Goal: Book appointment/travel/reservation

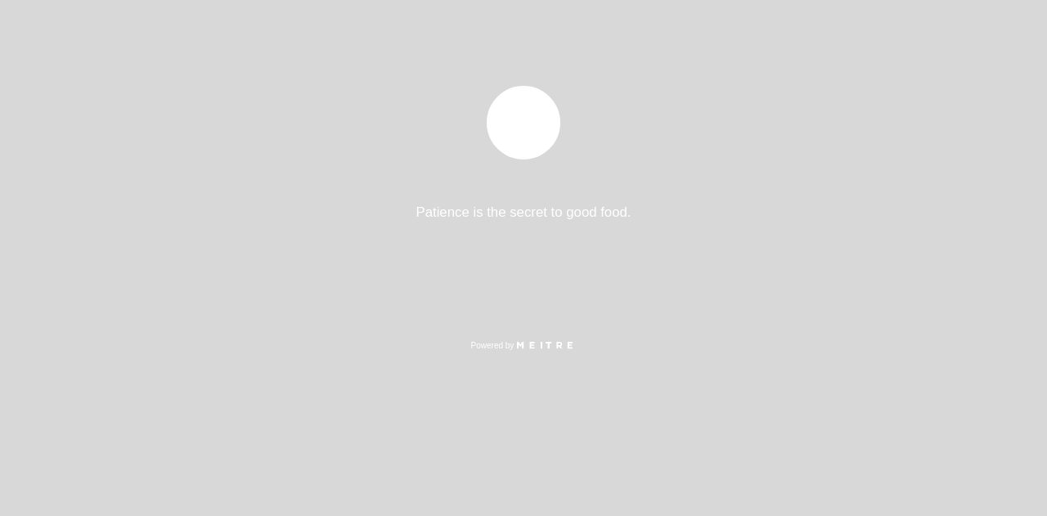
select select "es"
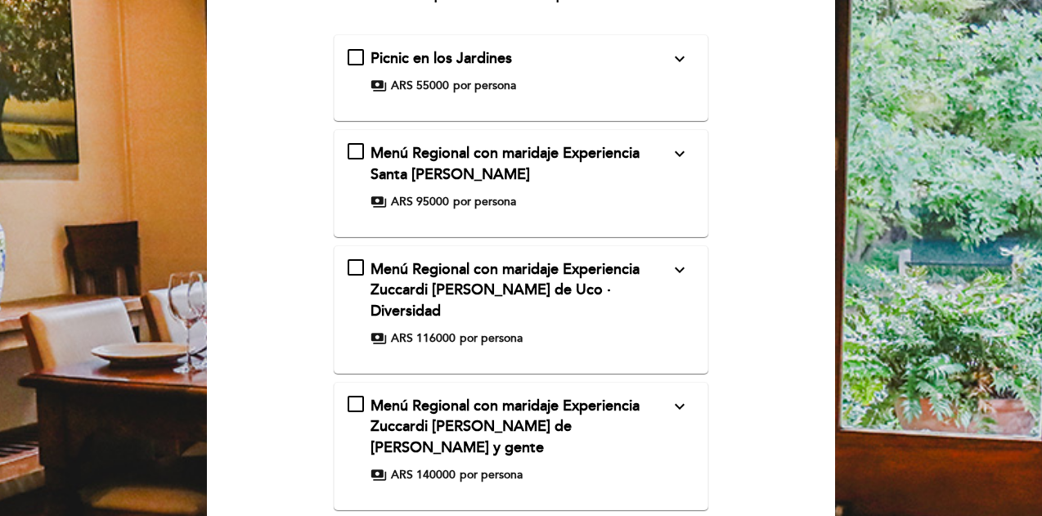
scroll to position [368, 0]
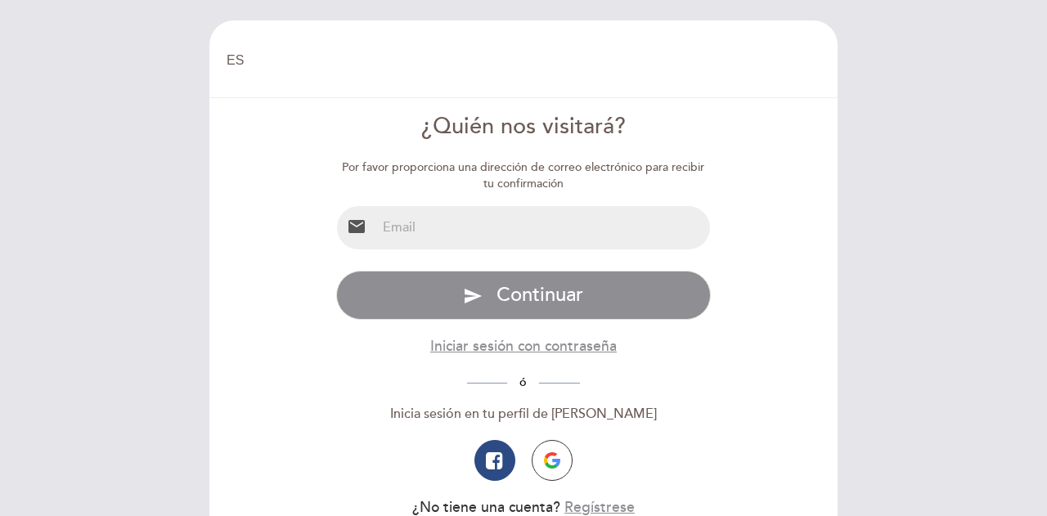
select select "es"
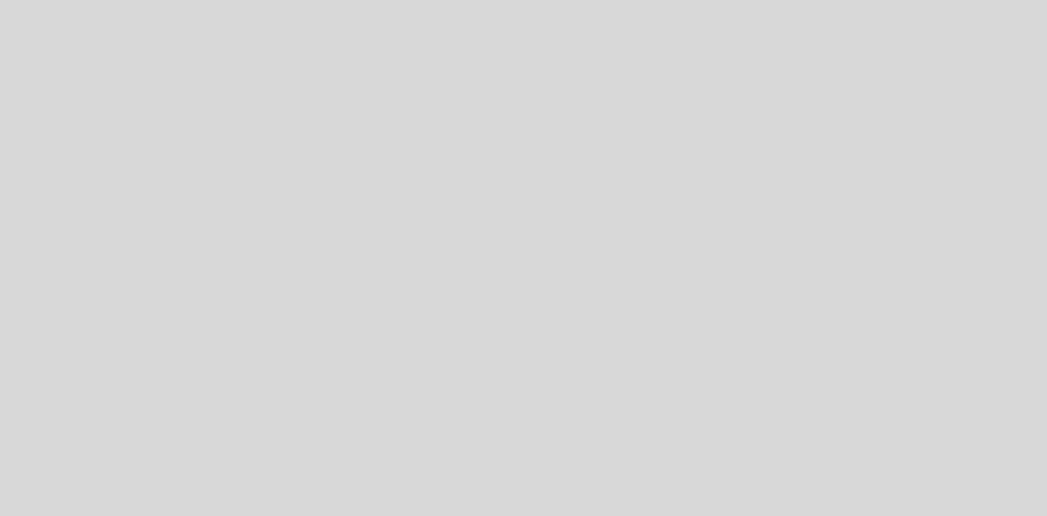
select select "es"
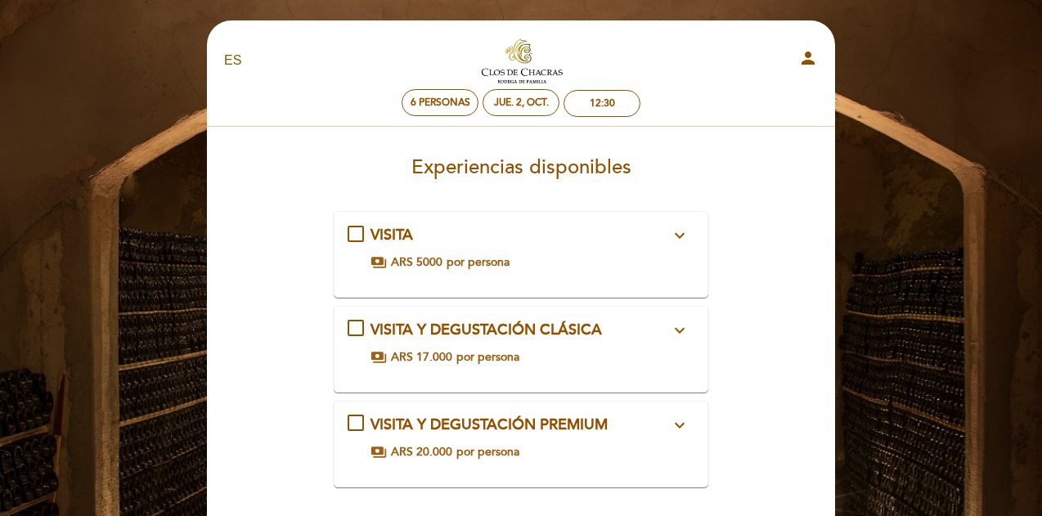
scroll to position [70, 0]
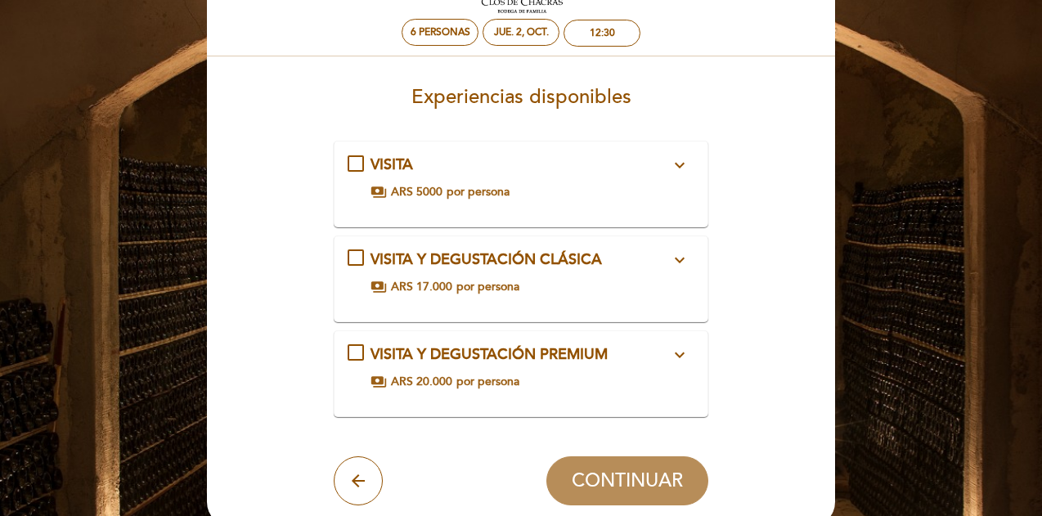
click at [494, 358] on span "VISITA Y DEGUSTACIÓN PREMIUM" at bounding box center [489, 354] width 237 height 18
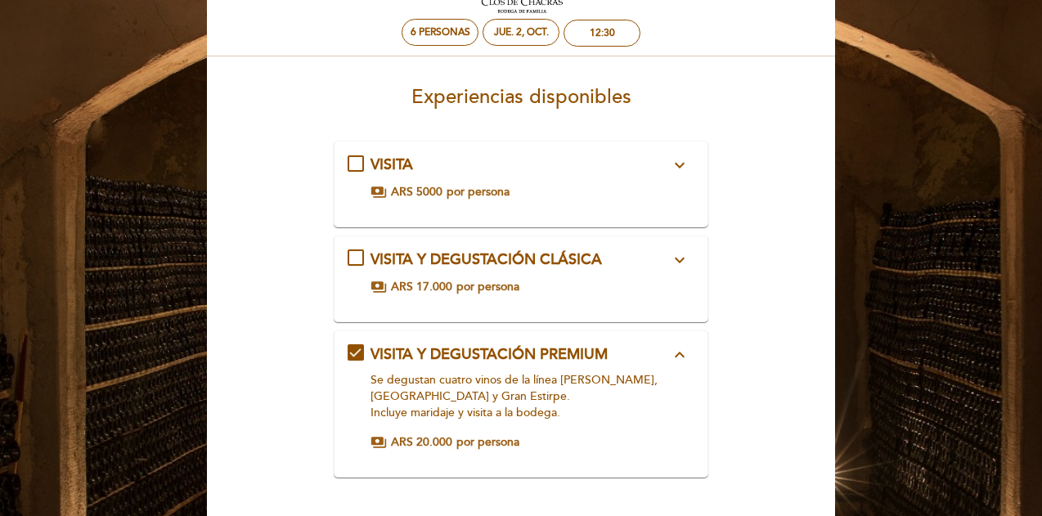
click at [484, 264] on span "VISITA Y DEGUSTACIÓN CLÁSICA" at bounding box center [486, 259] width 231 height 18
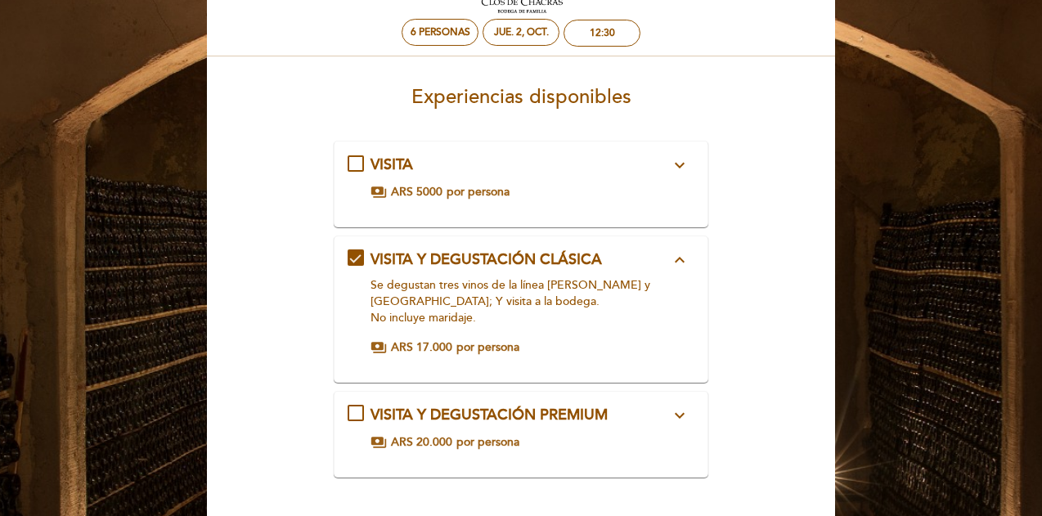
click at [484, 264] on span "VISITA Y DEGUSTACIÓN CLÁSICA" at bounding box center [486, 259] width 231 height 18
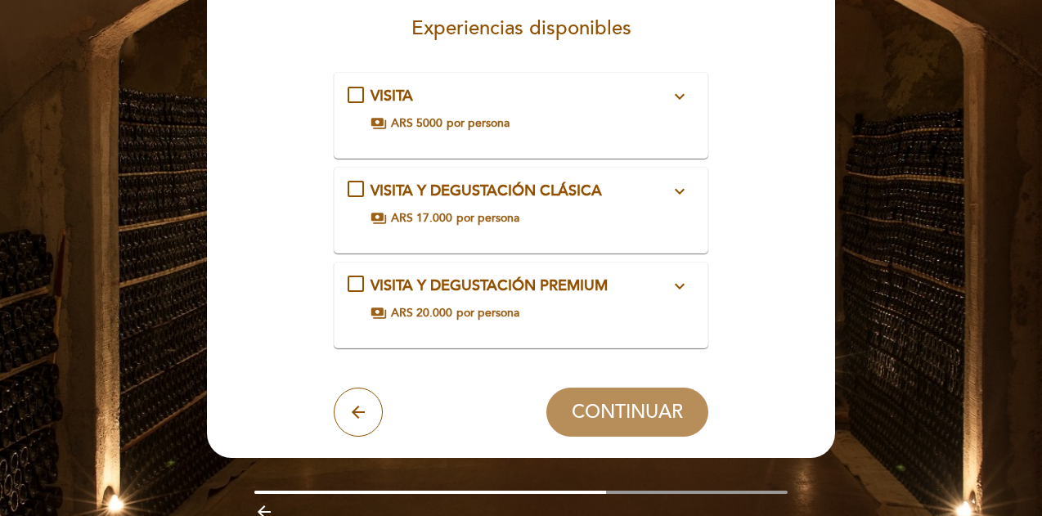
scroll to position [140, 0]
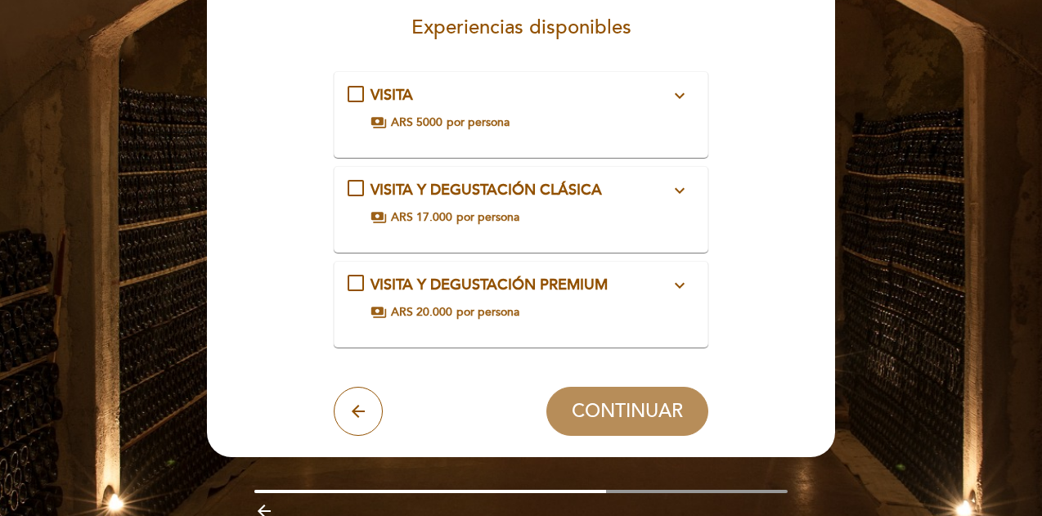
click at [521, 299] on div "VISITA Y DEGUSTACIÓN PREMIUM expand_more Se degustan cuatro vinos de la línea C…" at bounding box center [522, 298] width 348 height 46
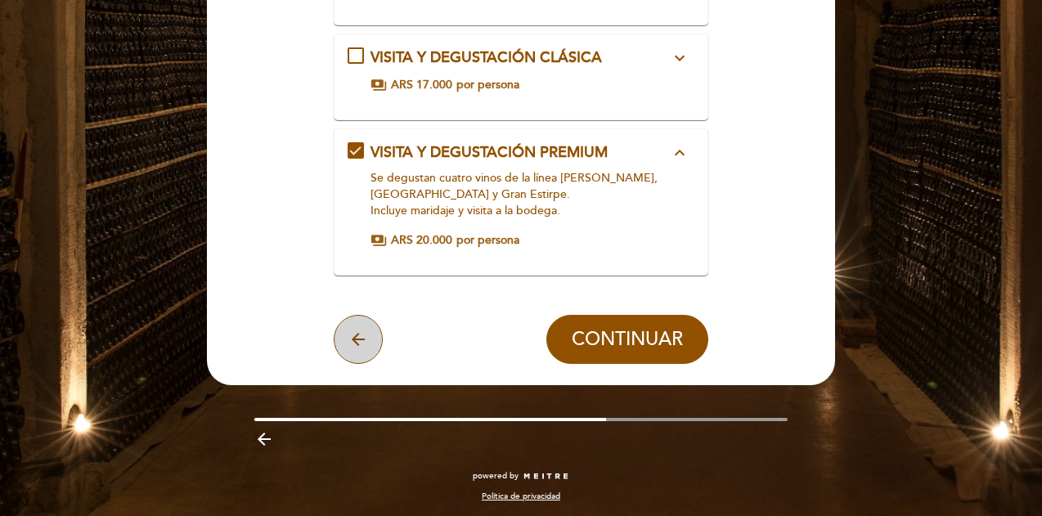
click at [371, 343] on button "arrow_back" at bounding box center [358, 339] width 49 height 49
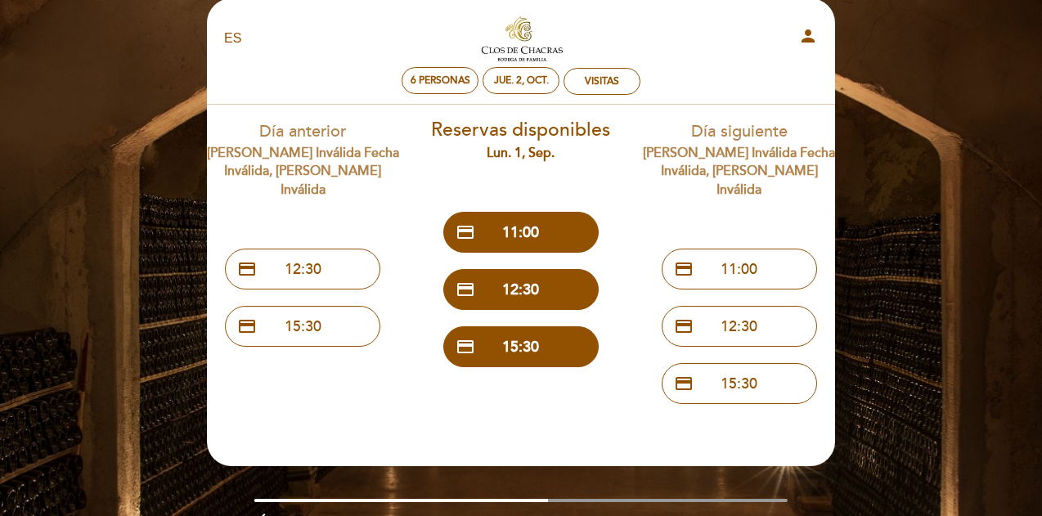
click at [274, 510] on icon "arrow_backward" at bounding box center [264, 520] width 20 height 20
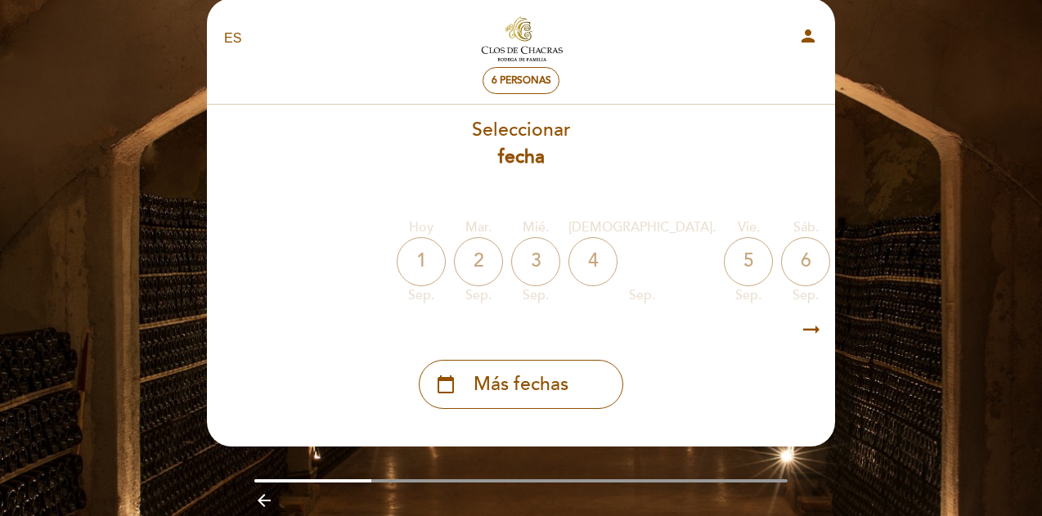
click at [274, 498] on icon "arrow_backward" at bounding box center [264, 501] width 20 height 20
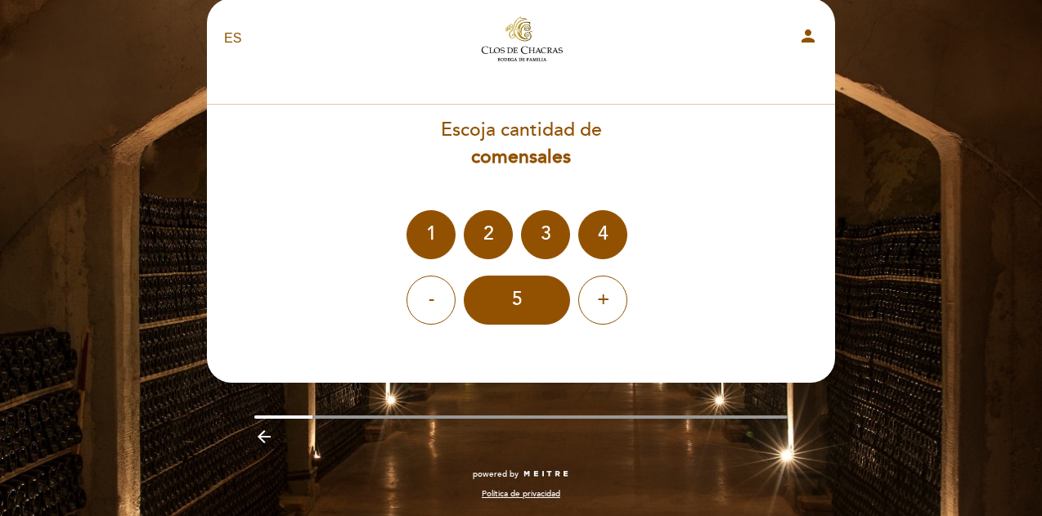
click at [270, 441] on icon "arrow_backward" at bounding box center [264, 437] width 20 height 20
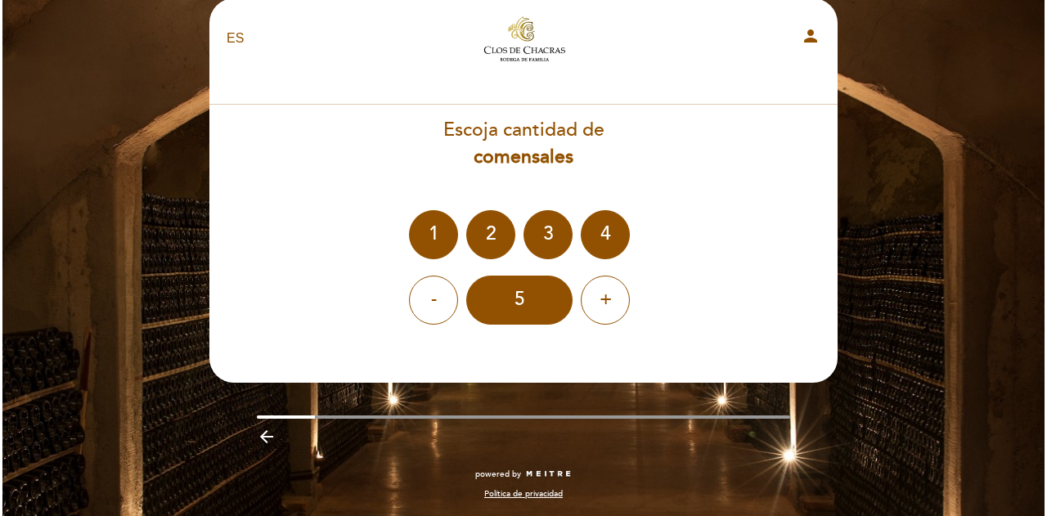
scroll to position [0, 0]
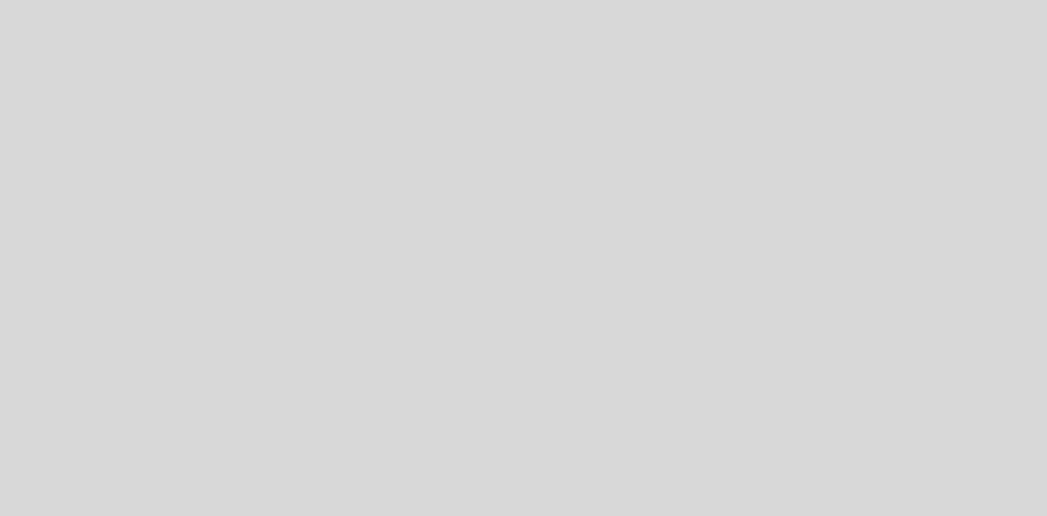
select select "es"
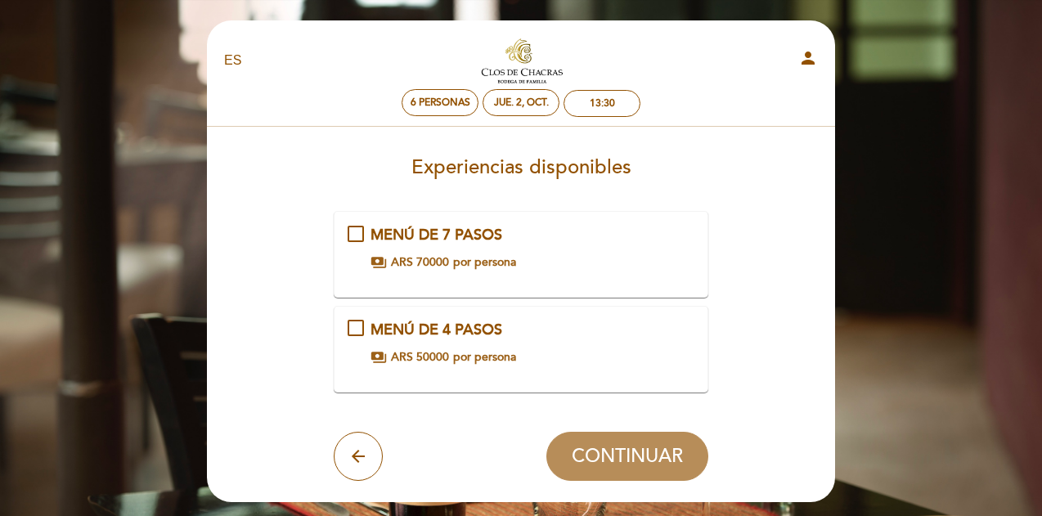
click at [479, 344] on div "MENÚ DE 4 PASOS payments ARS 50000 por persona" at bounding box center [522, 343] width 348 height 46
